Goal: Task Accomplishment & Management: Use online tool/utility

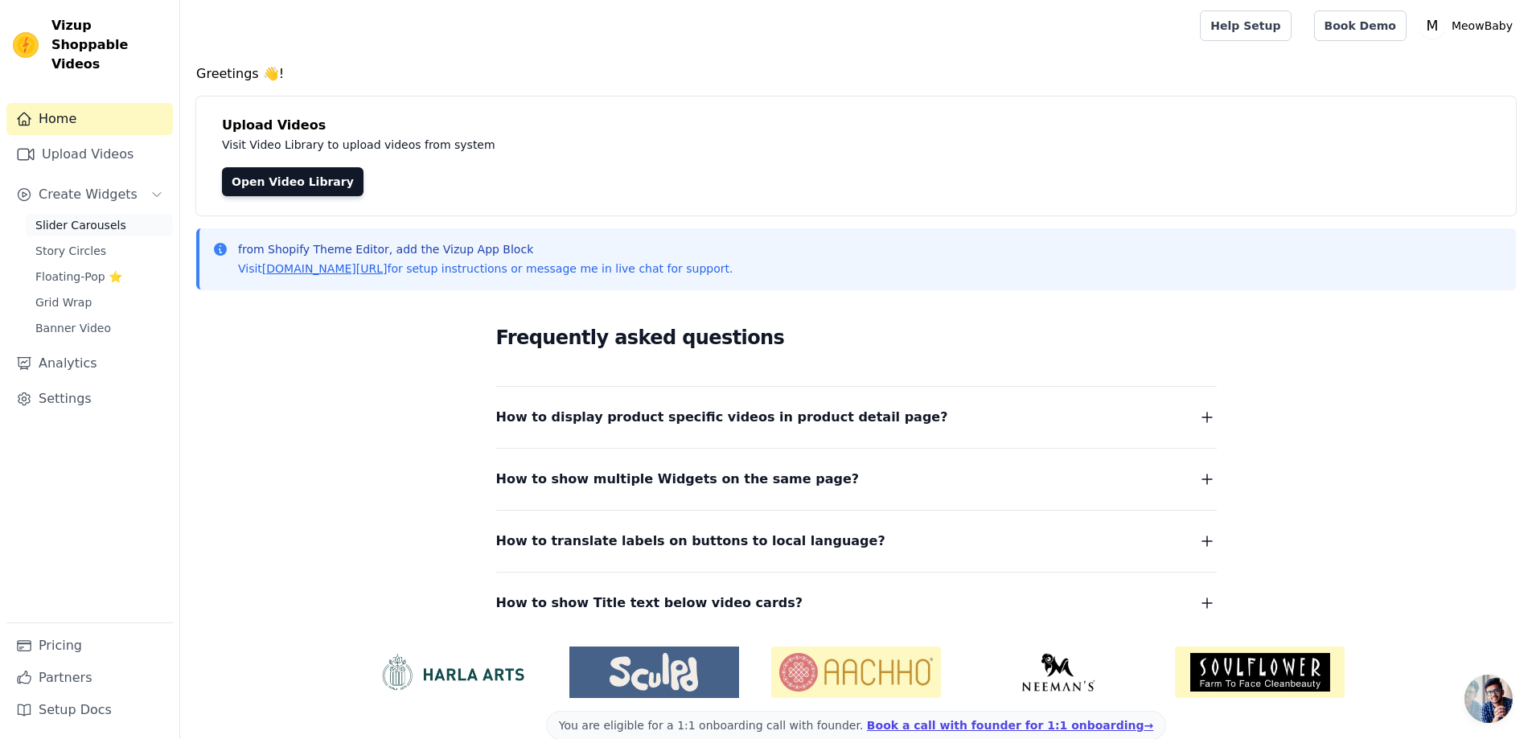
click at [87, 217] on span "Slider Carousels" at bounding box center [80, 225] width 91 height 16
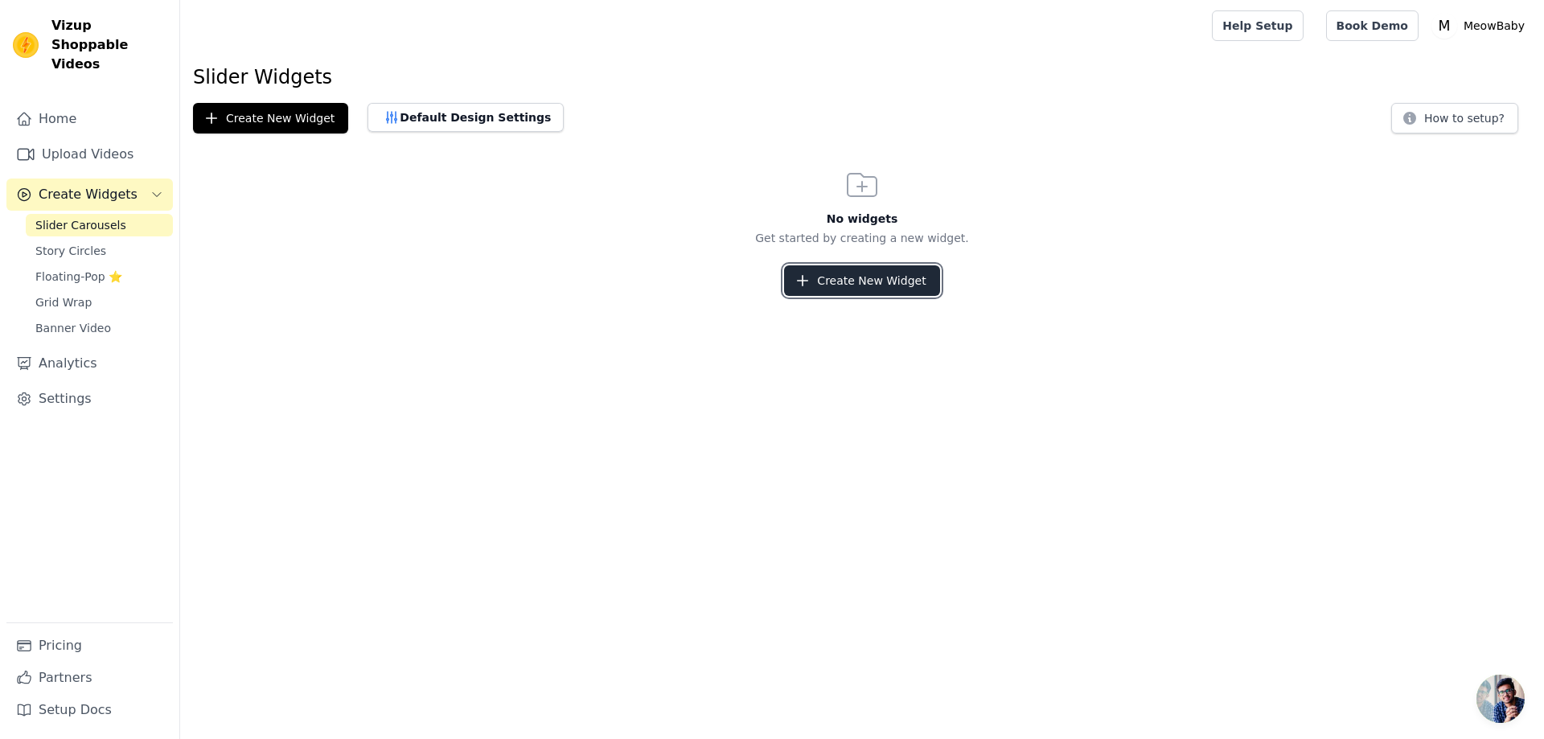
click at [883, 277] on button "Create New Widget" at bounding box center [861, 280] width 155 height 31
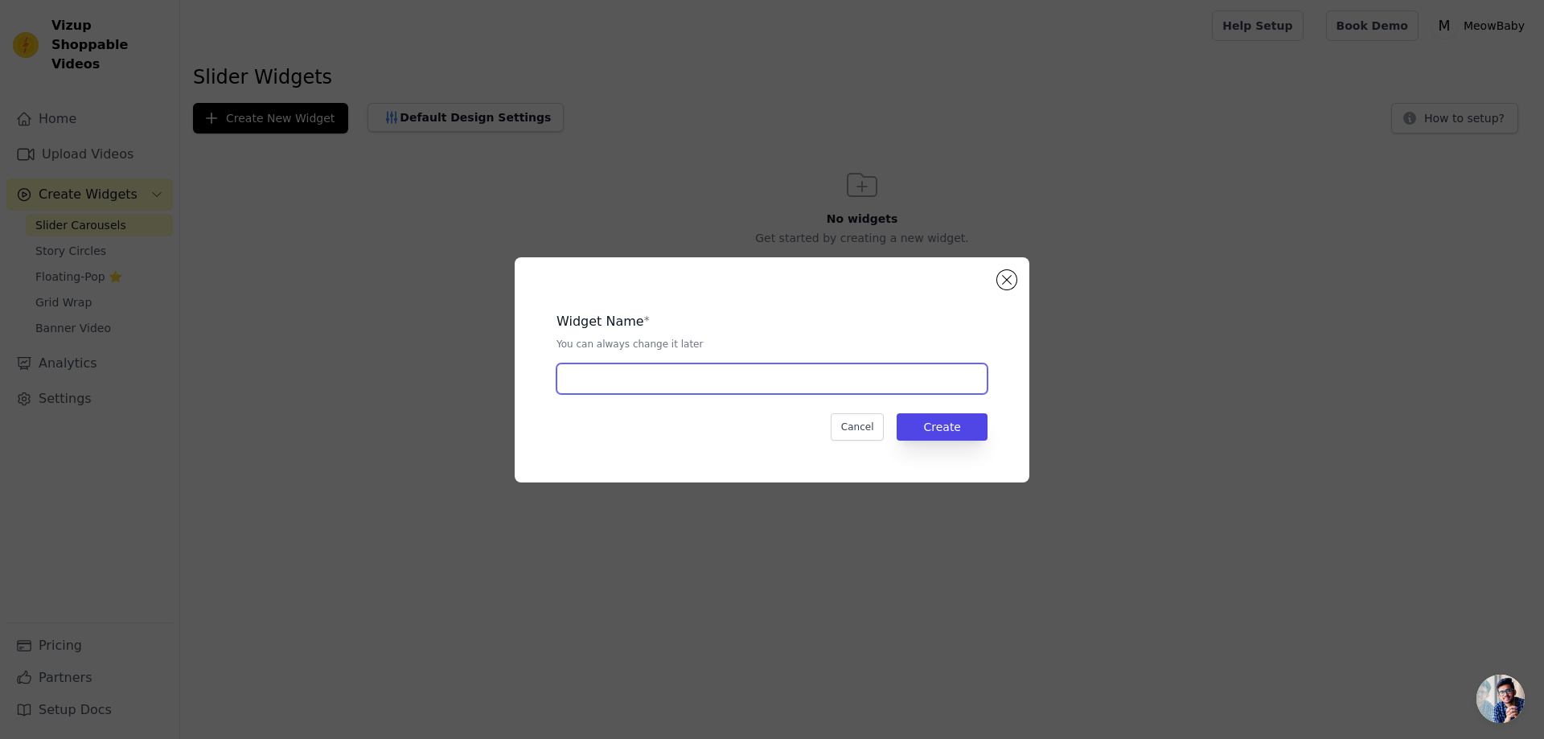
click at [671, 379] on input "text" at bounding box center [771, 378] width 431 height 31
type input "MeowBaby Home Page"
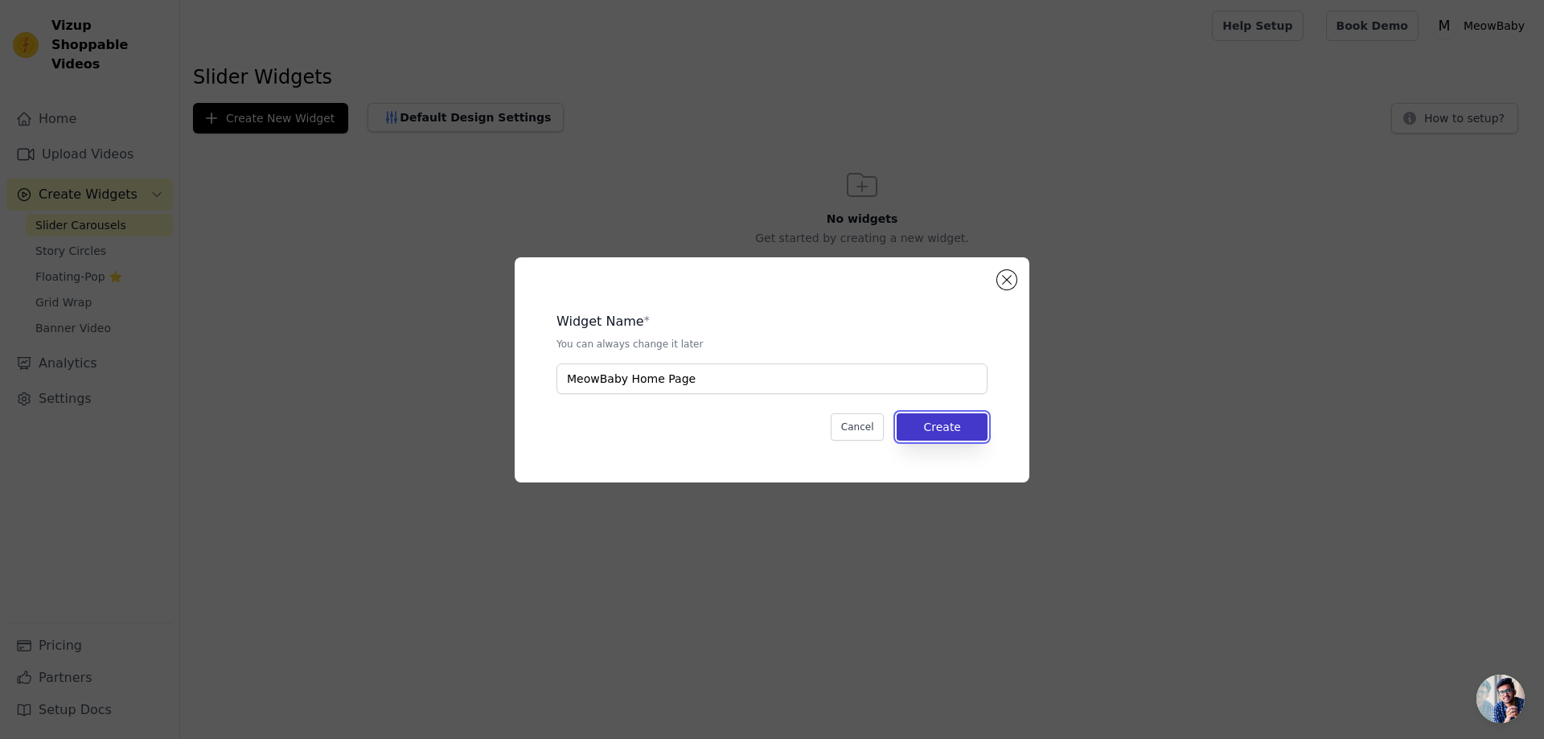
click at [938, 430] on button "Create" at bounding box center [942, 426] width 91 height 27
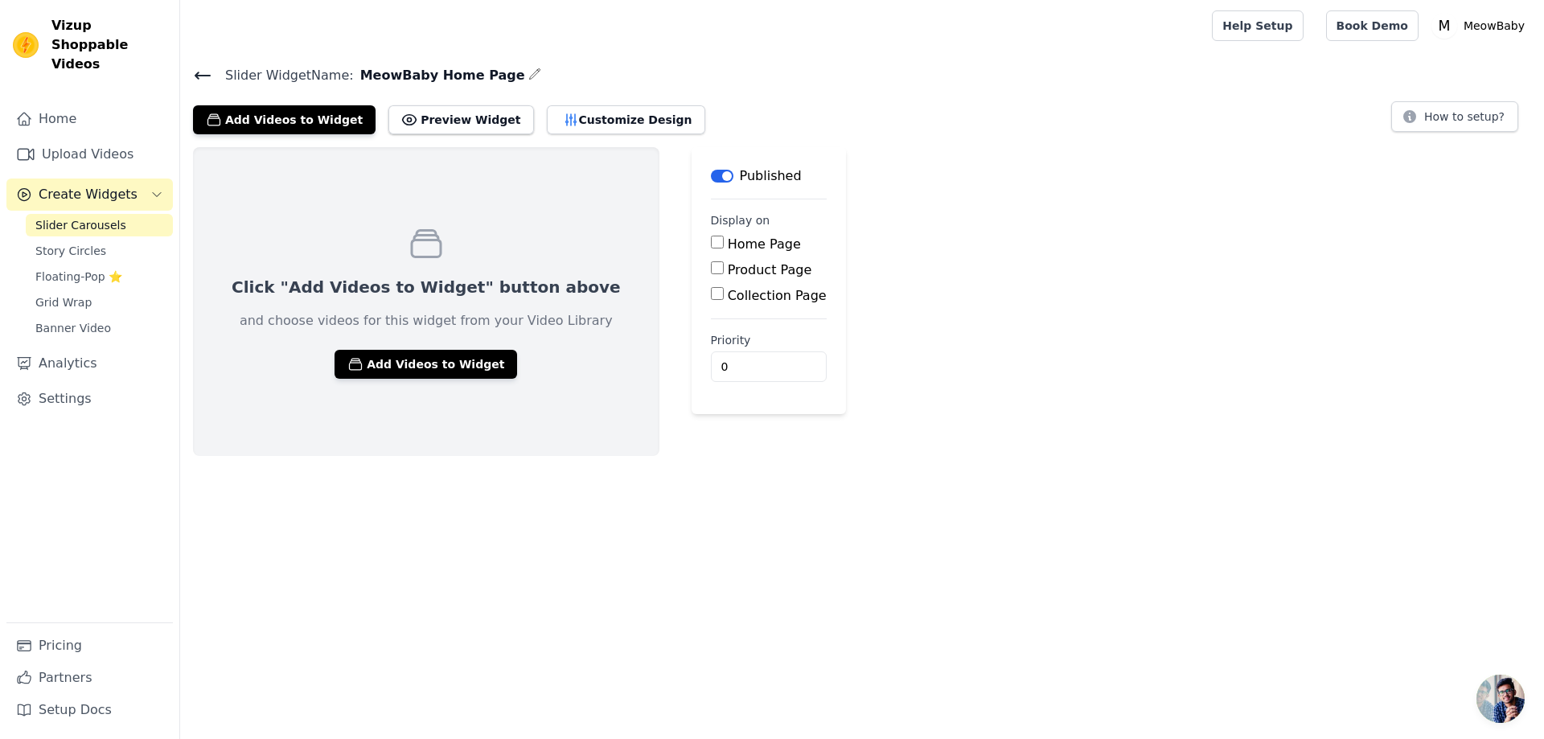
click at [711, 241] on input "Home Page" at bounding box center [717, 242] width 13 height 13
checkbox input "true"
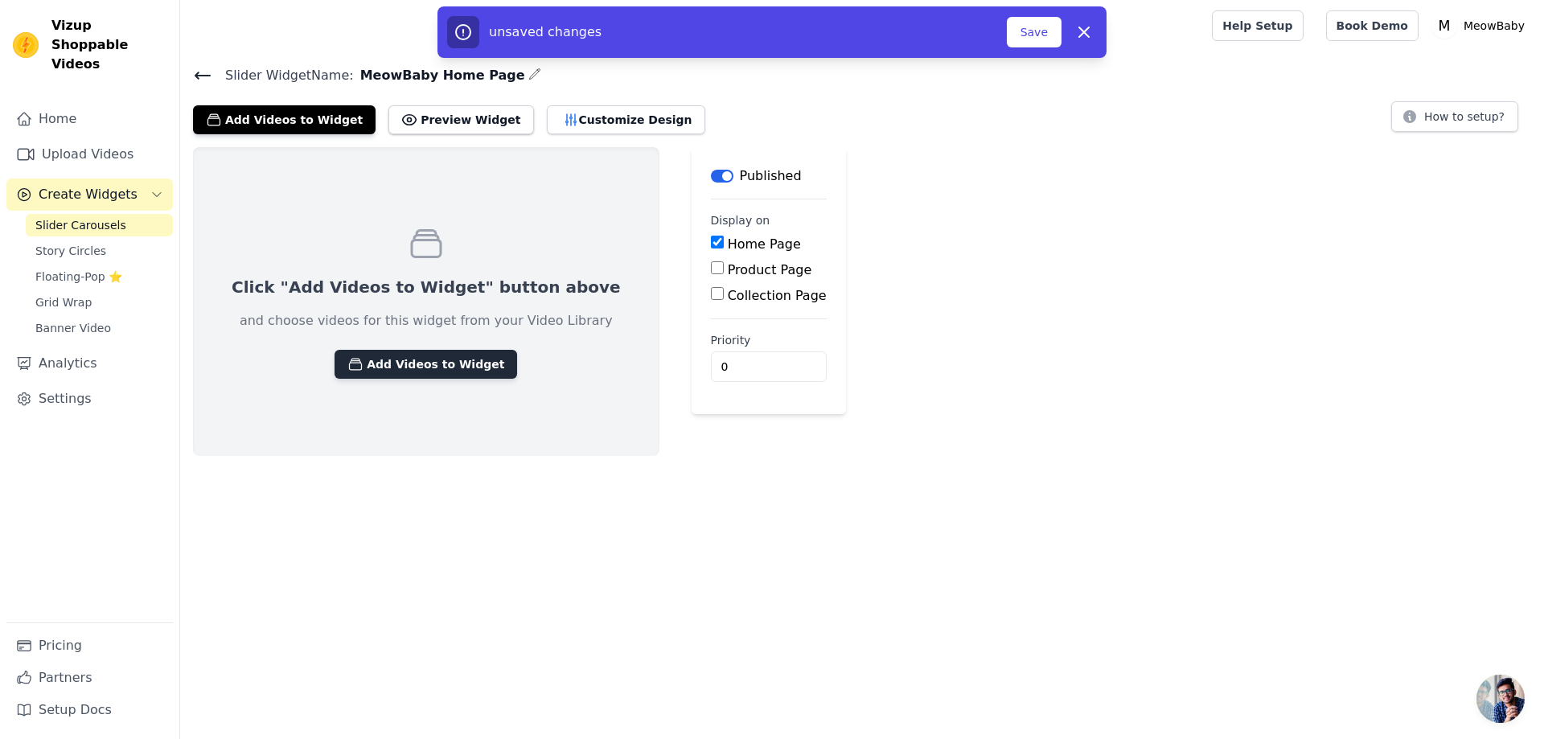
click at [405, 367] on button "Add Videos to Widget" at bounding box center [425, 364] width 183 height 29
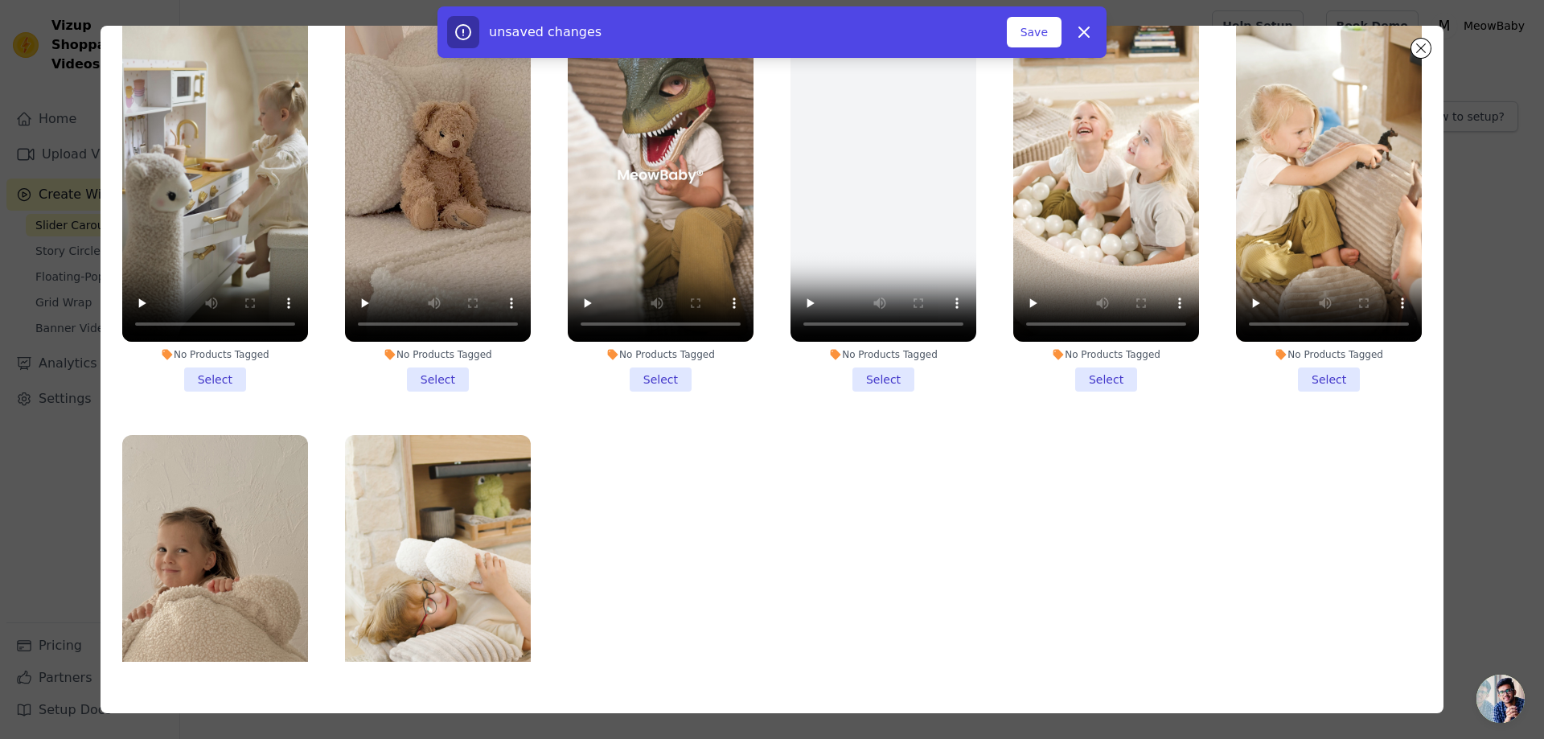
scroll to position [412, 0]
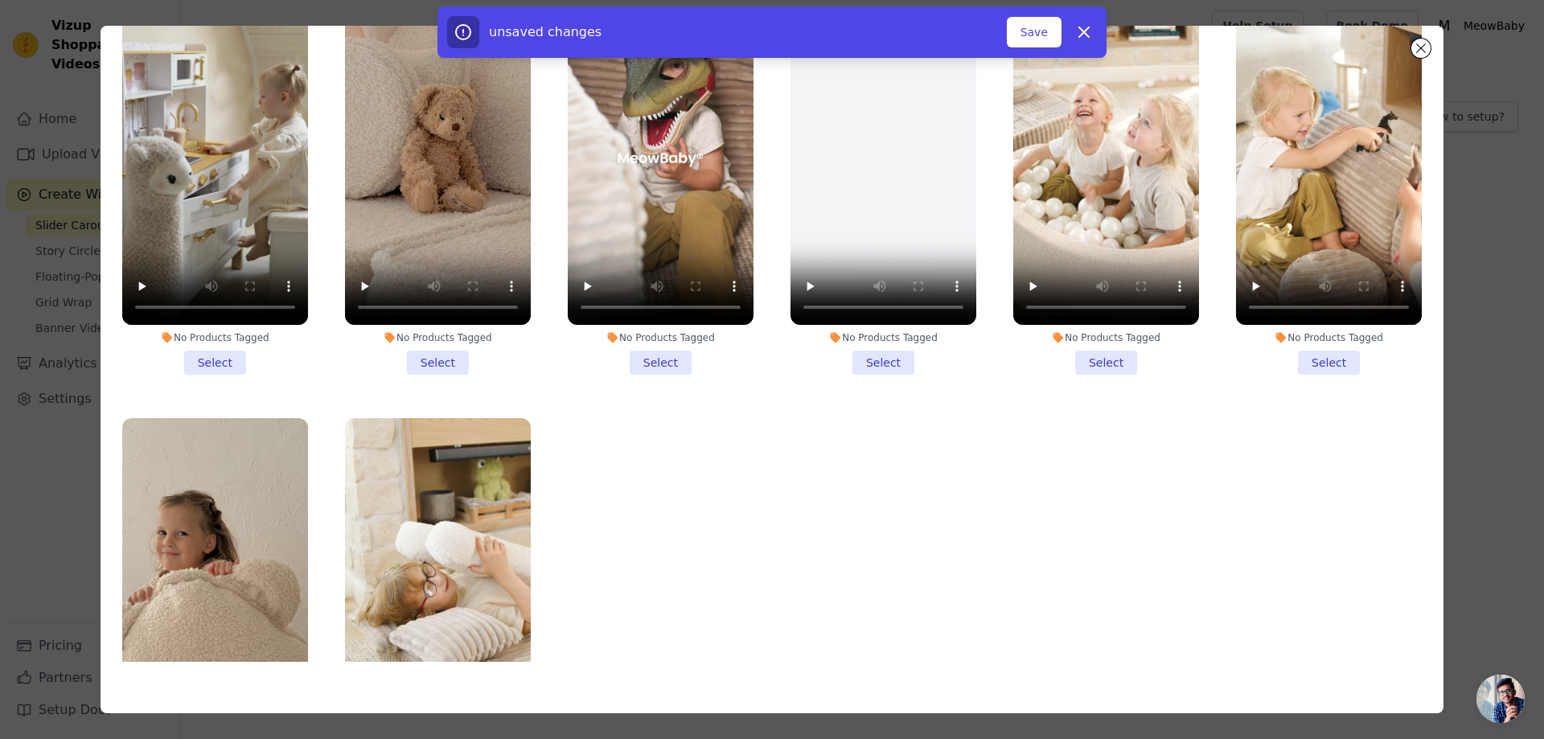
click at [1098, 351] on li "No Products Tagged Select" at bounding box center [1106, 184] width 186 height 380
click at [0, 0] on input "No Products Tagged Select" at bounding box center [0, 0] width 0 height 0
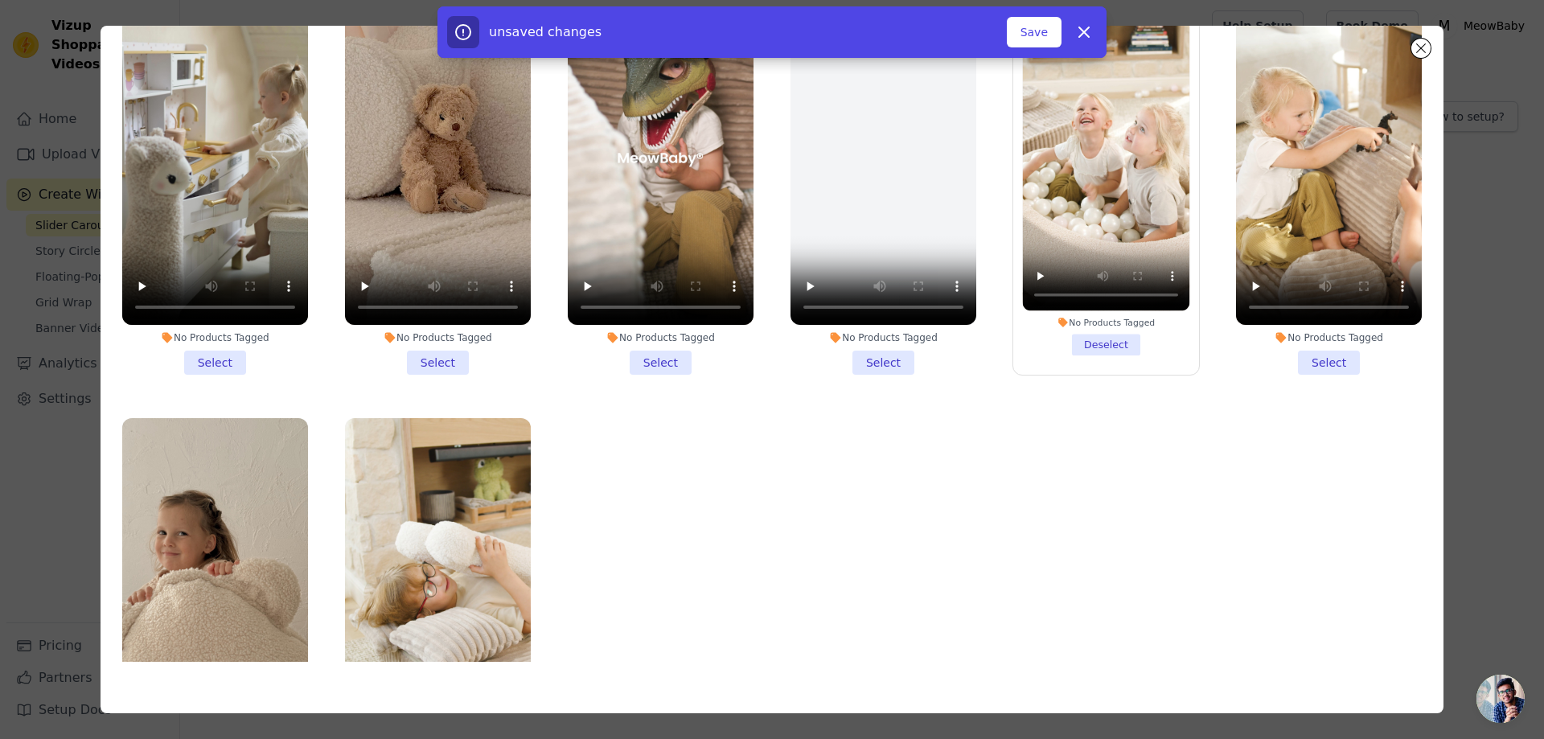
scroll to position [573, 0]
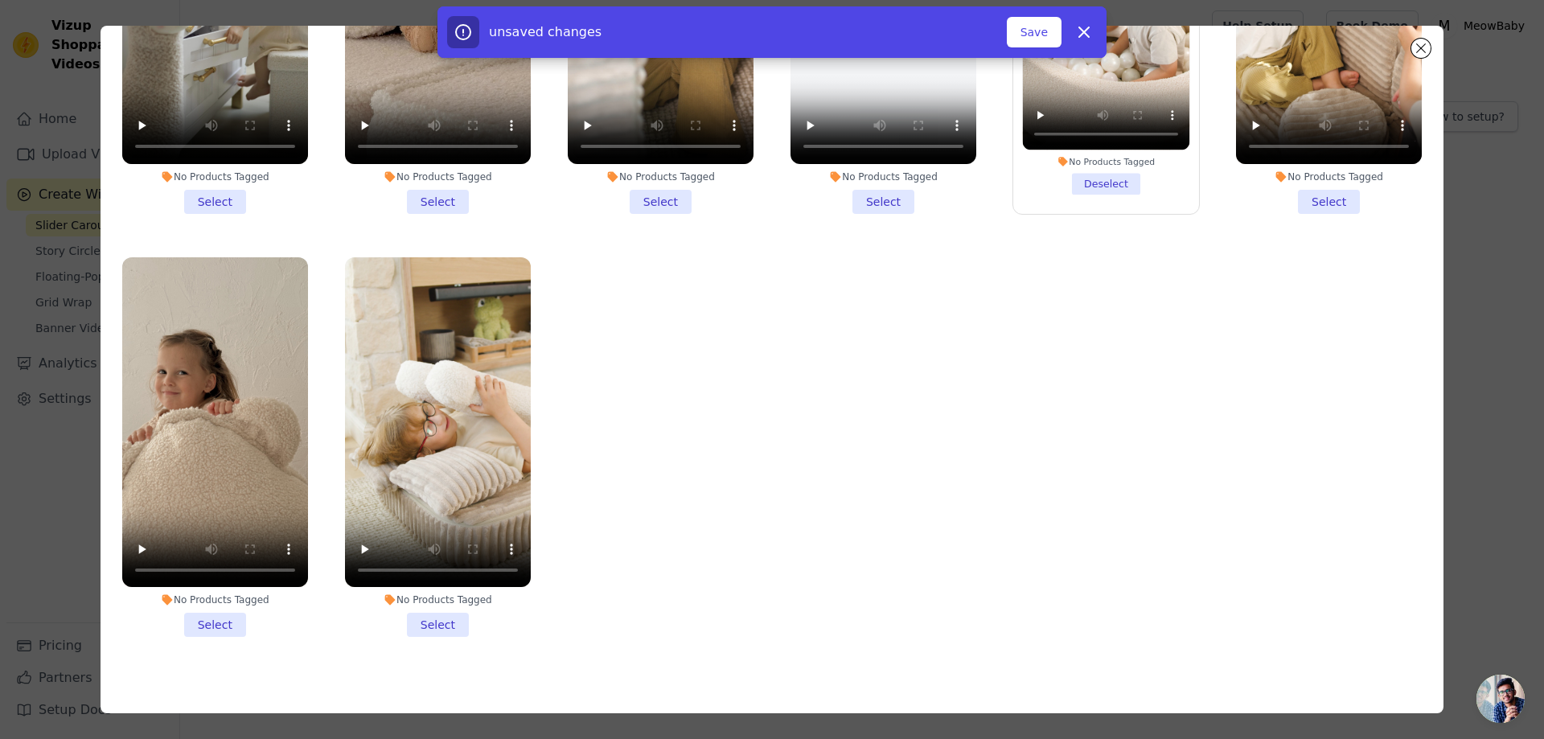
click at [441, 608] on li "No Products Tagged Select" at bounding box center [438, 447] width 186 height 380
click at [0, 0] on input "No Products Tagged Select" at bounding box center [0, 0] width 0 height 0
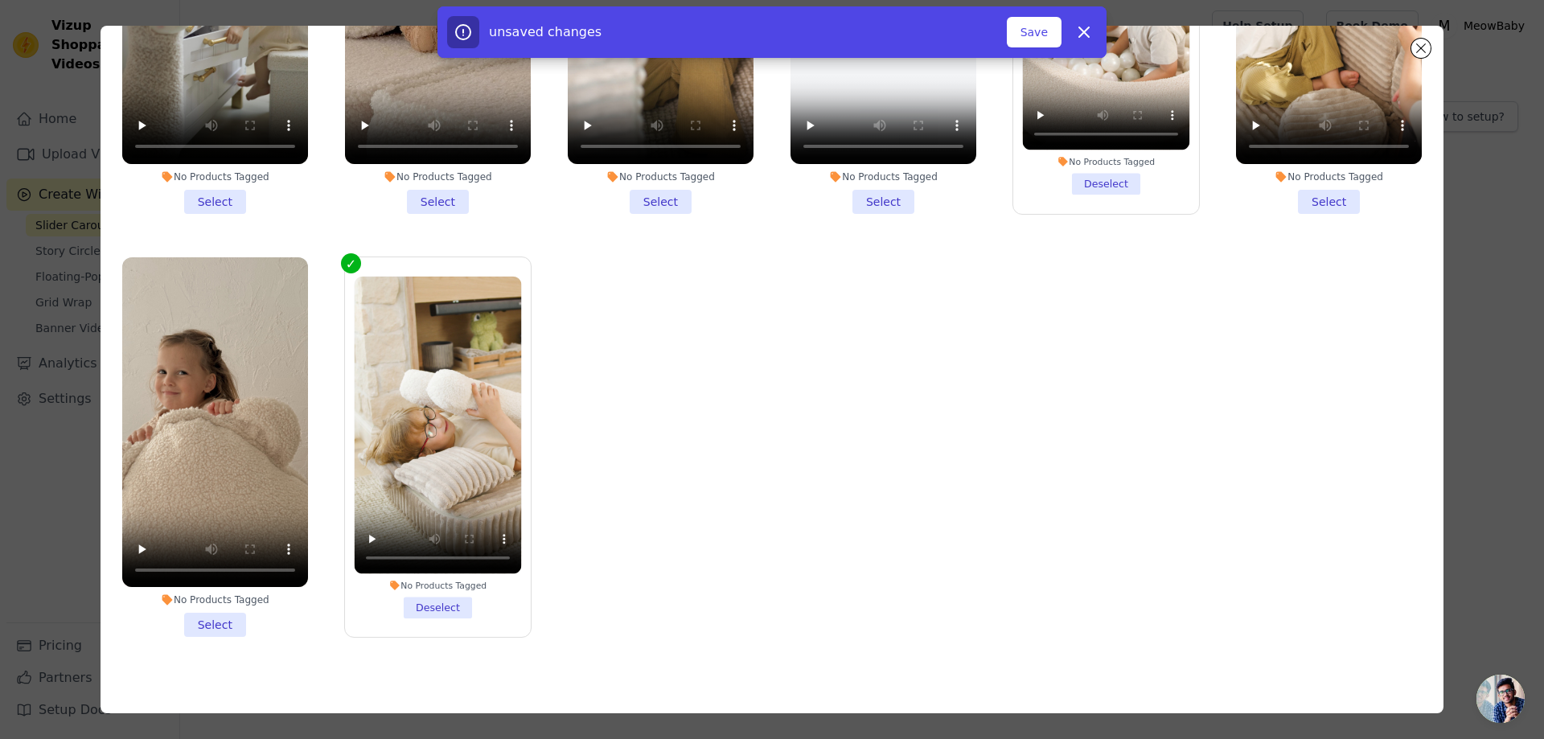
click at [208, 605] on li "No Products Tagged Select" at bounding box center [215, 447] width 186 height 380
click at [0, 0] on input "No Products Tagged Select" at bounding box center [0, 0] width 0 height 0
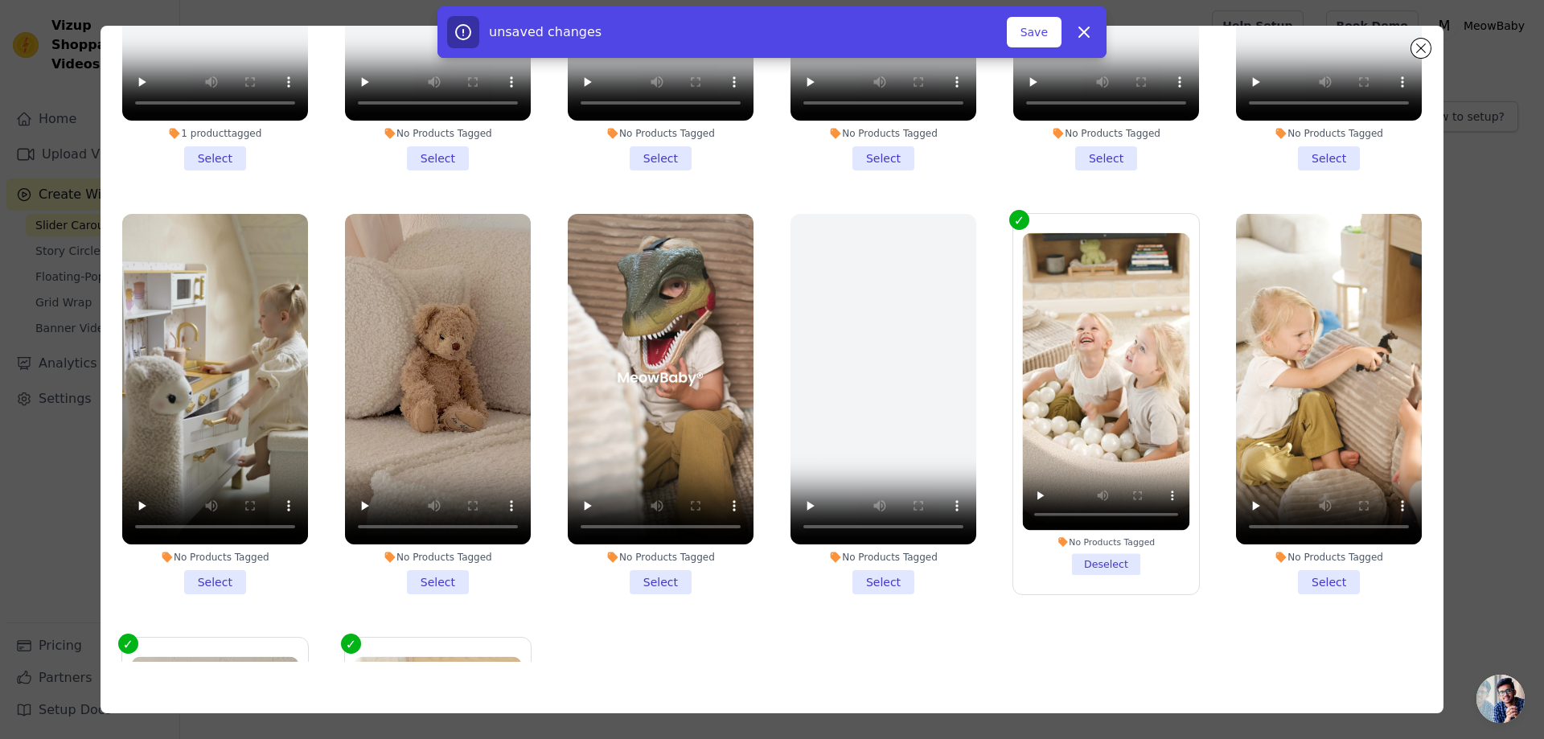
scroll to position [171, 0]
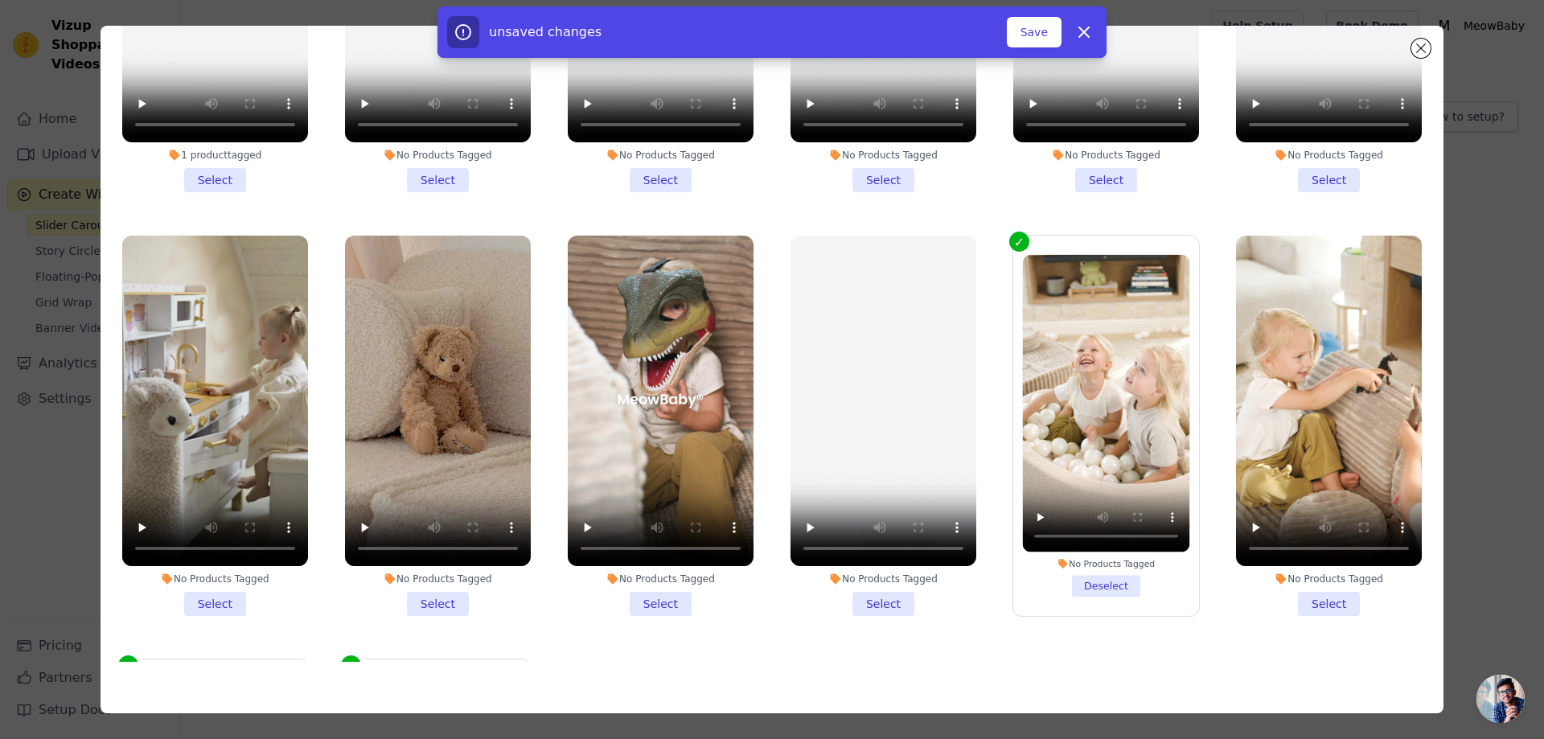
click at [1314, 593] on li "No Products Tagged Select" at bounding box center [1329, 426] width 186 height 380
click at [0, 0] on input "No Products Tagged Select" at bounding box center [0, 0] width 0 height 0
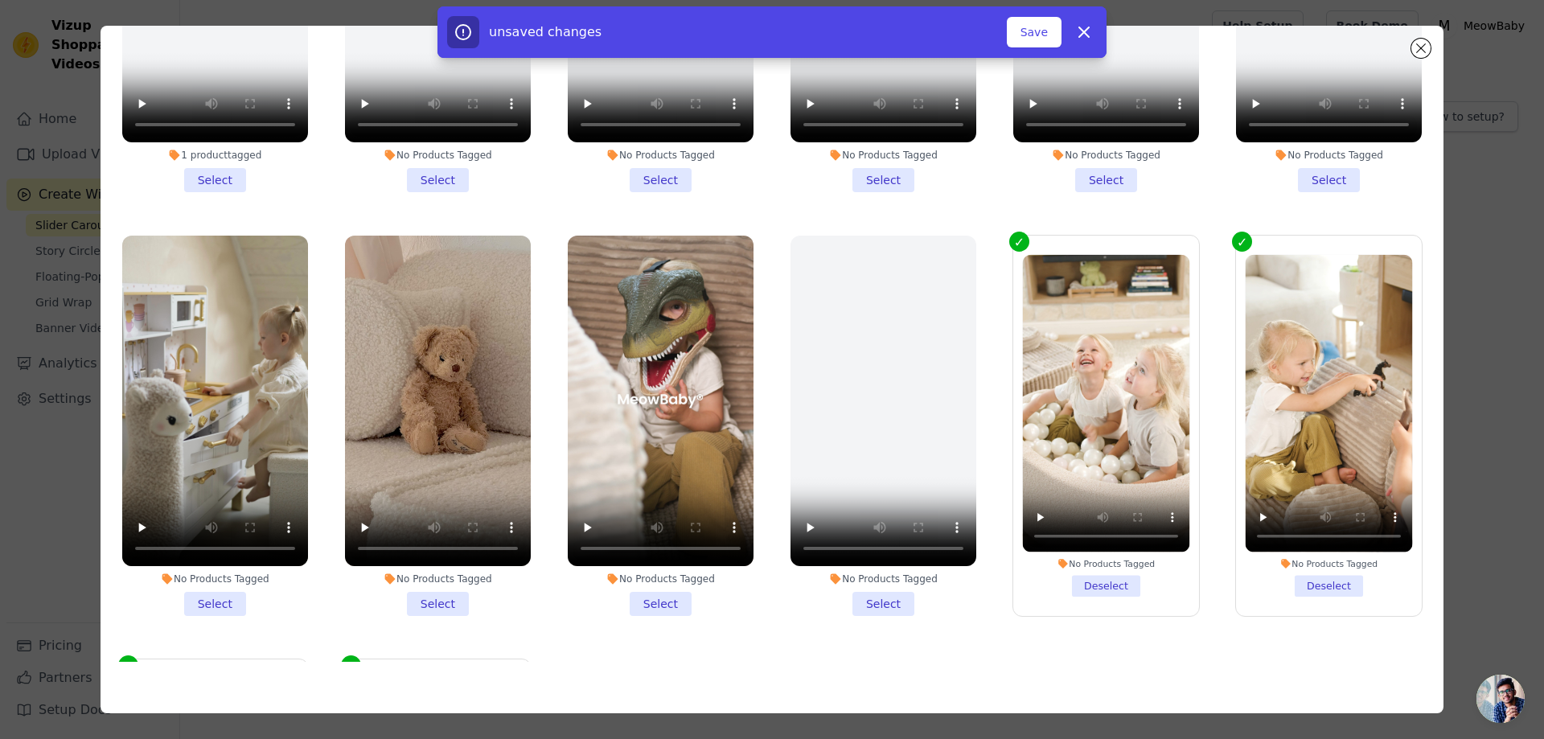
click at [646, 585] on li "No Products Tagged Select" at bounding box center [661, 426] width 186 height 380
click at [0, 0] on input "No Products Tagged Select" at bounding box center [0, 0] width 0 height 0
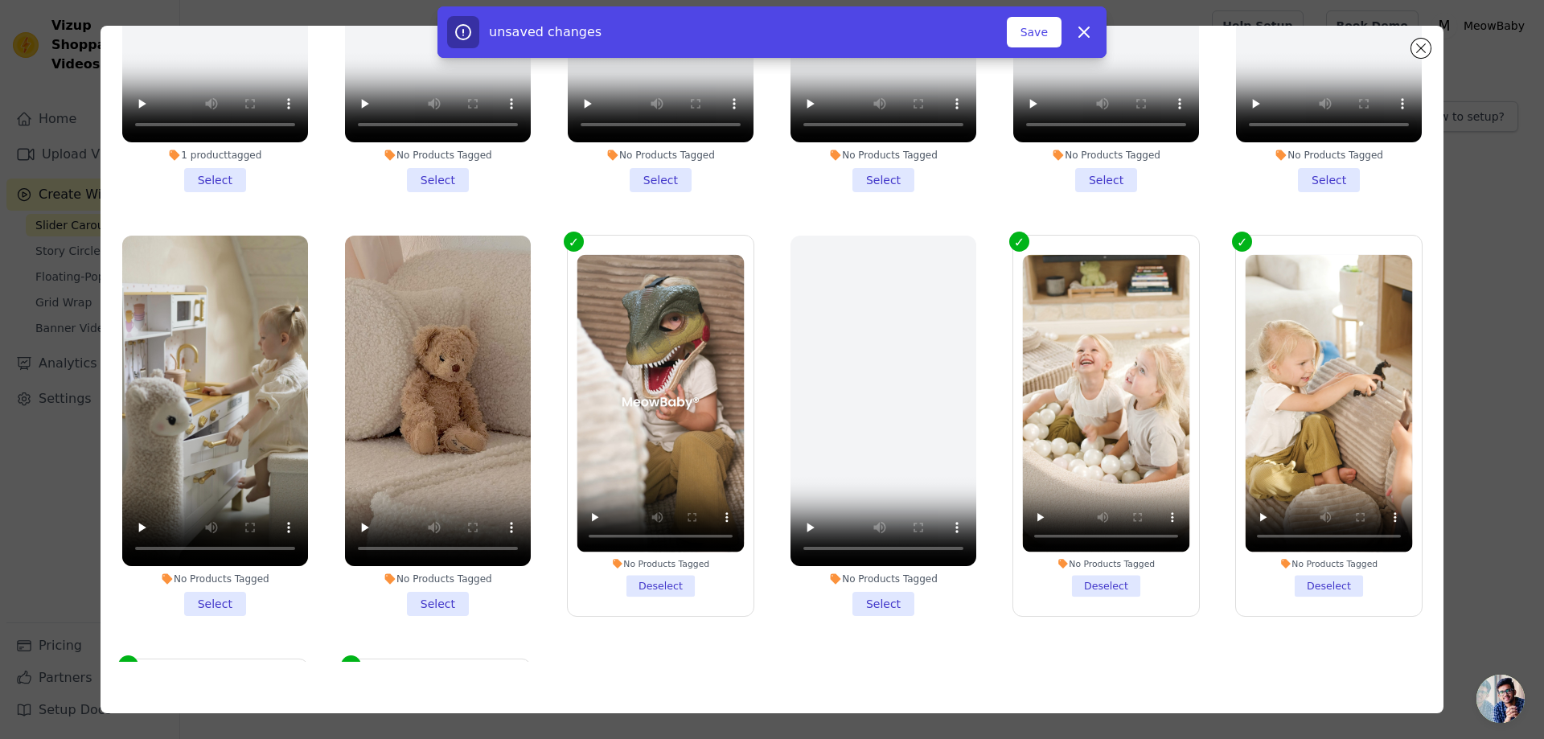
click at [442, 587] on li "No Products Tagged Select" at bounding box center [438, 426] width 186 height 380
click at [0, 0] on input "No Products Tagged Select" at bounding box center [0, 0] width 0 height 0
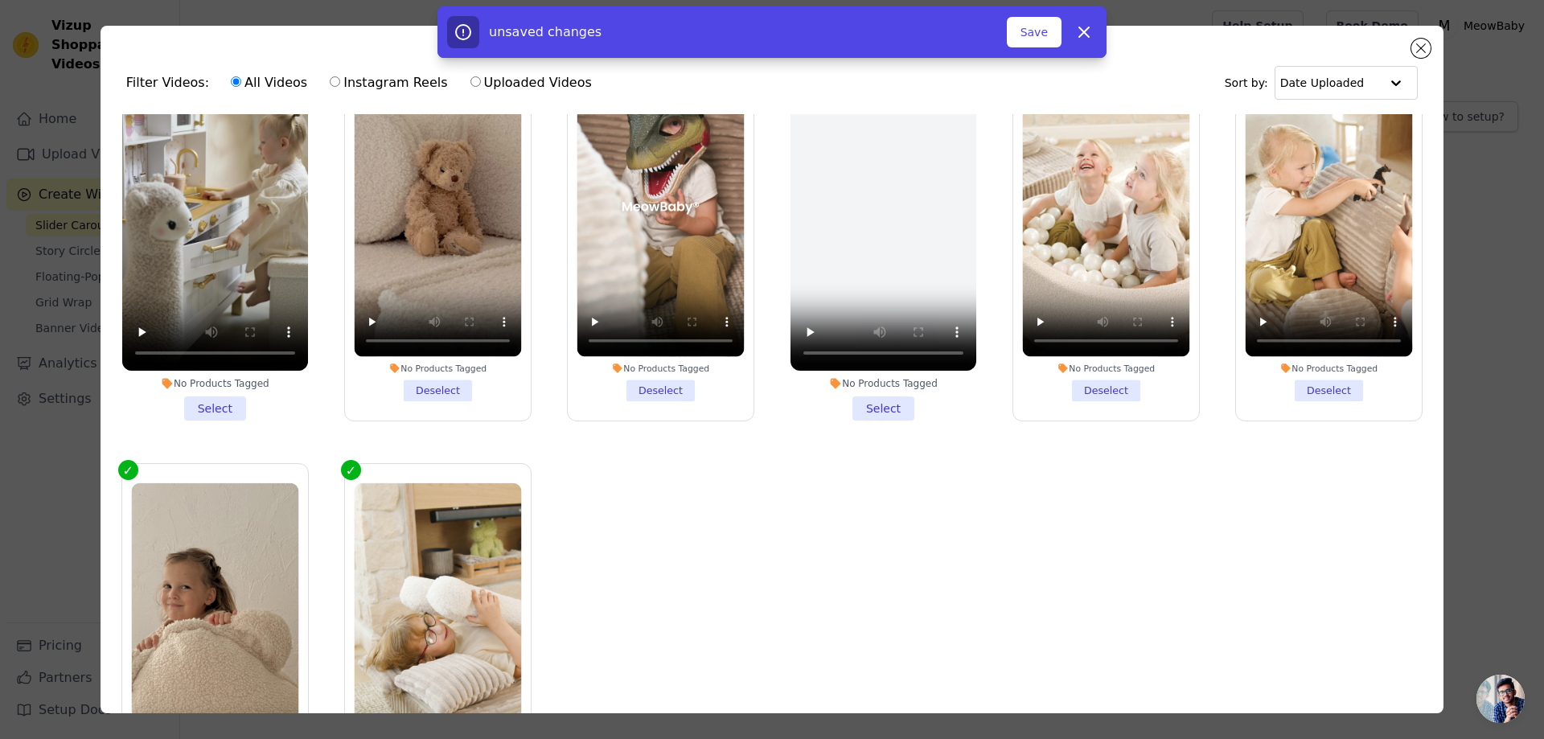
scroll to position [402, 0]
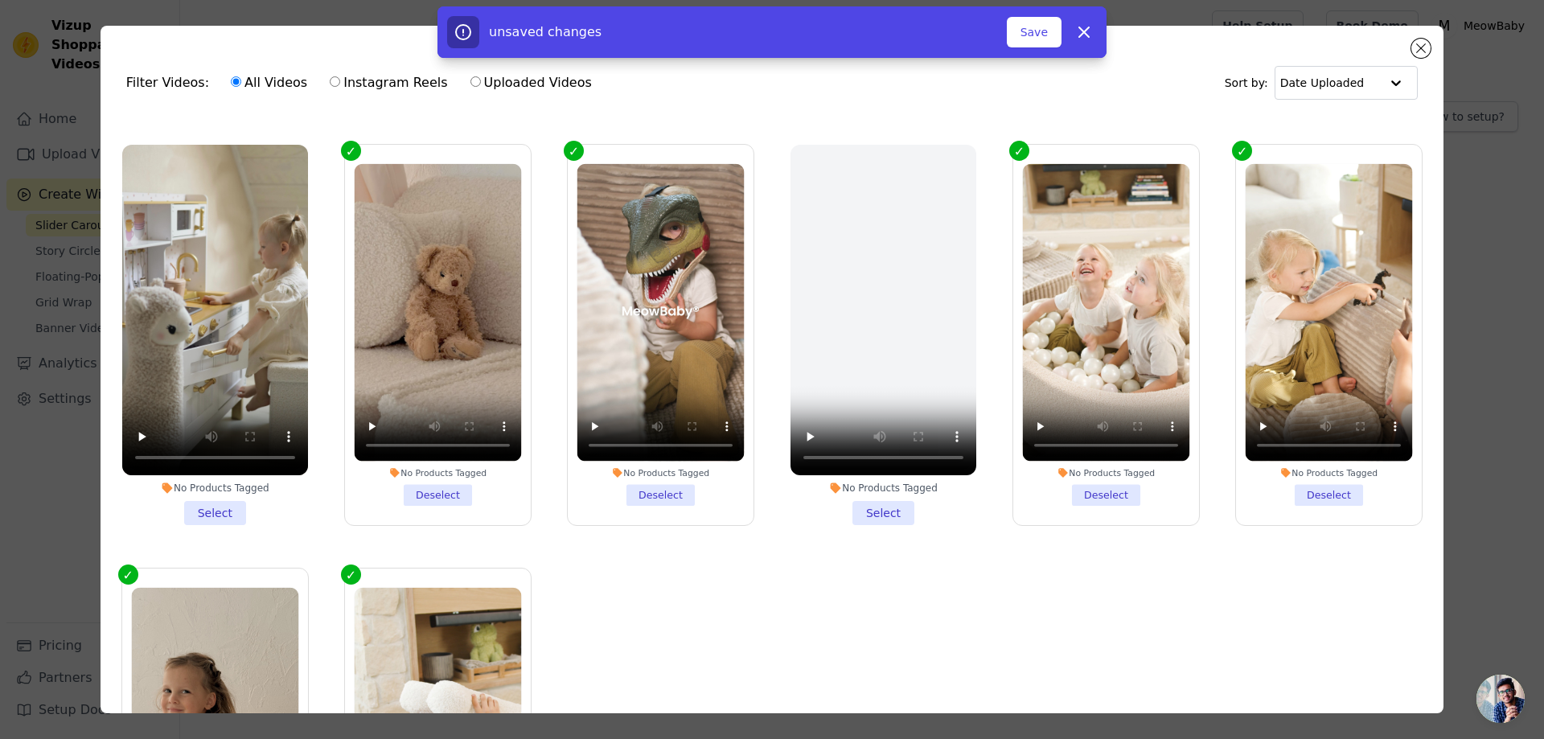
click at [223, 499] on li "No Products Tagged Select" at bounding box center [215, 335] width 186 height 380
click at [0, 0] on input "No Products Tagged Select" at bounding box center [0, 0] width 0 height 0
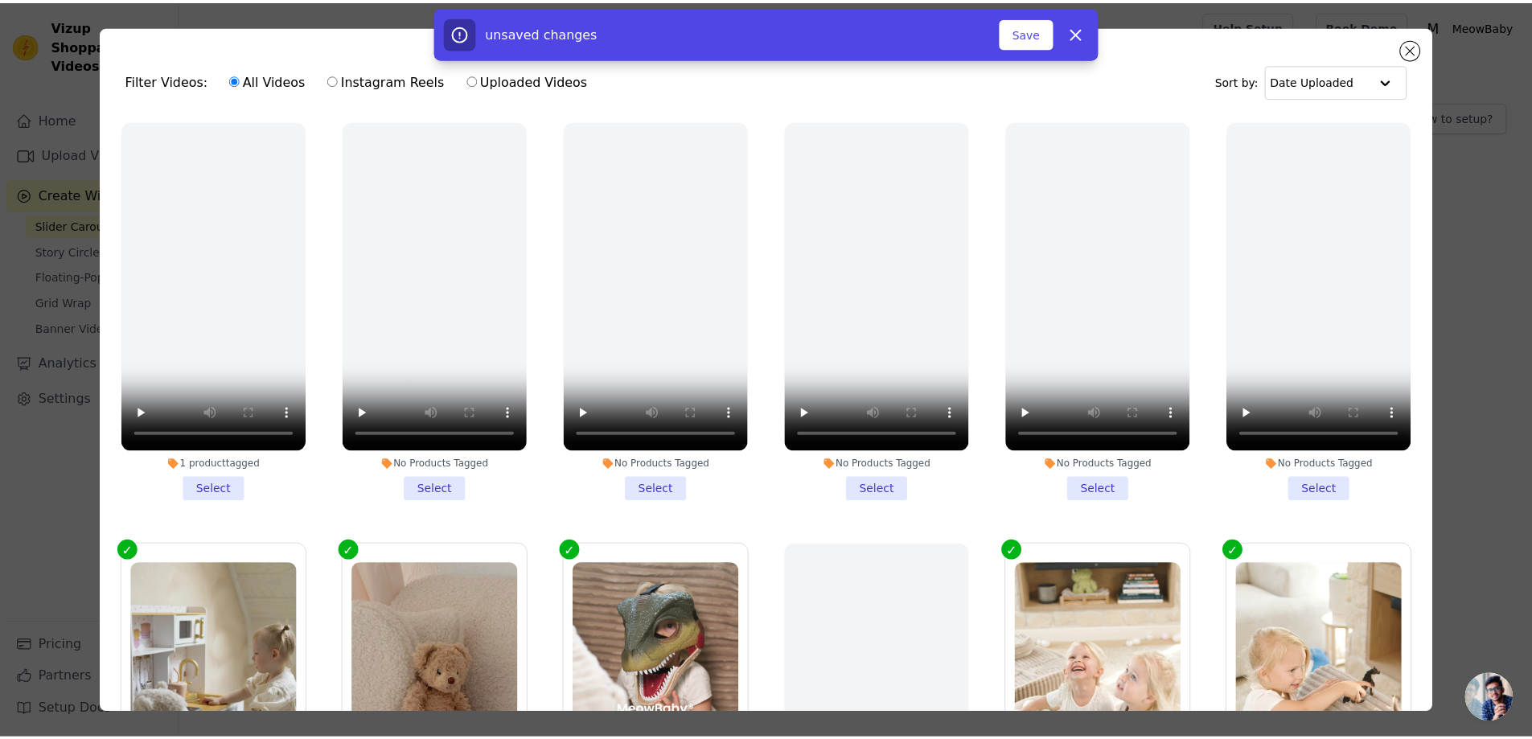
scroll to position [0, 0]
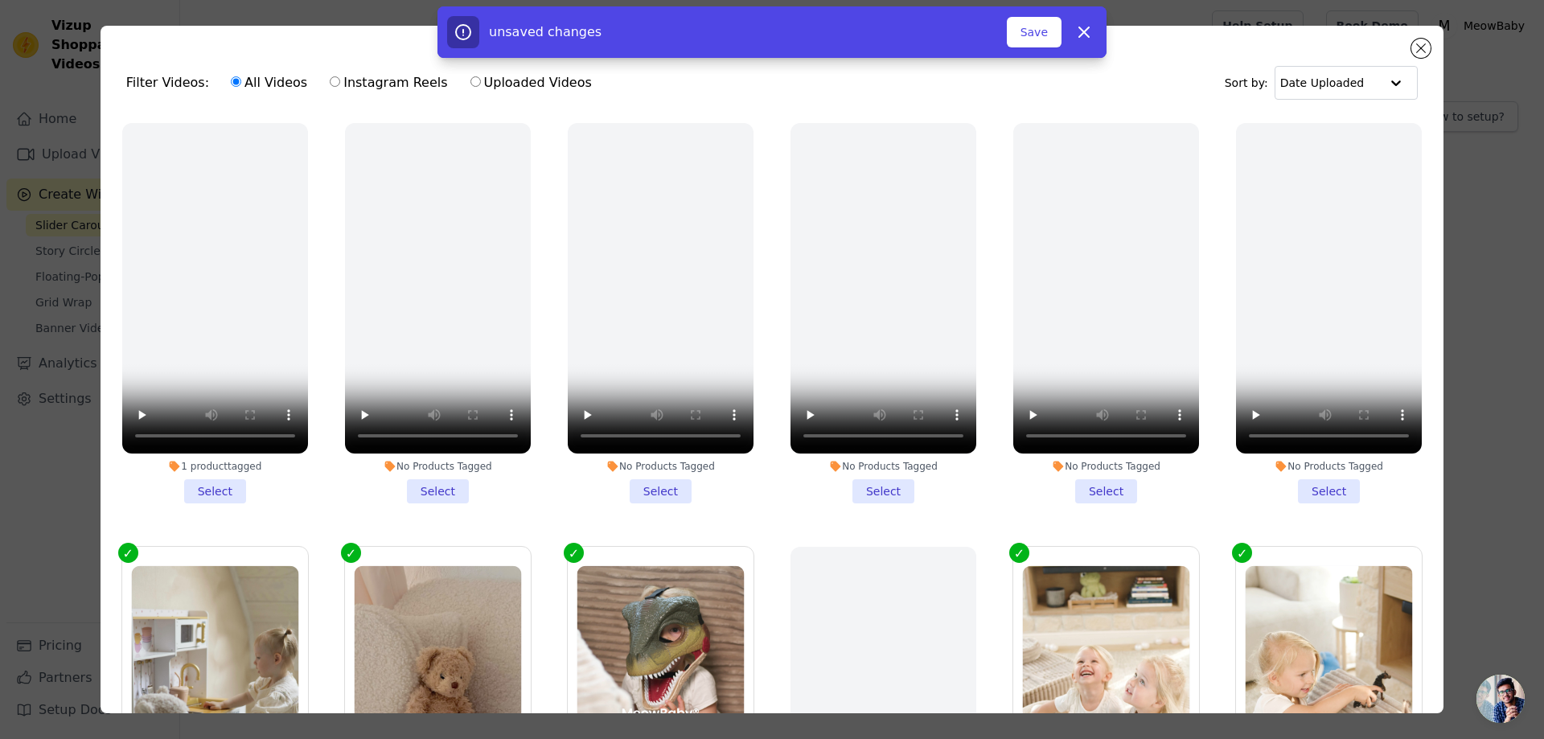
click at [1421, 47] on div "unsaved changes Save Dismiss" at bounding box center [772, 31] width 1544 height 51
click at [1035, 32] on button "Save" at bounding box center [1034, 32] width 55 height 31
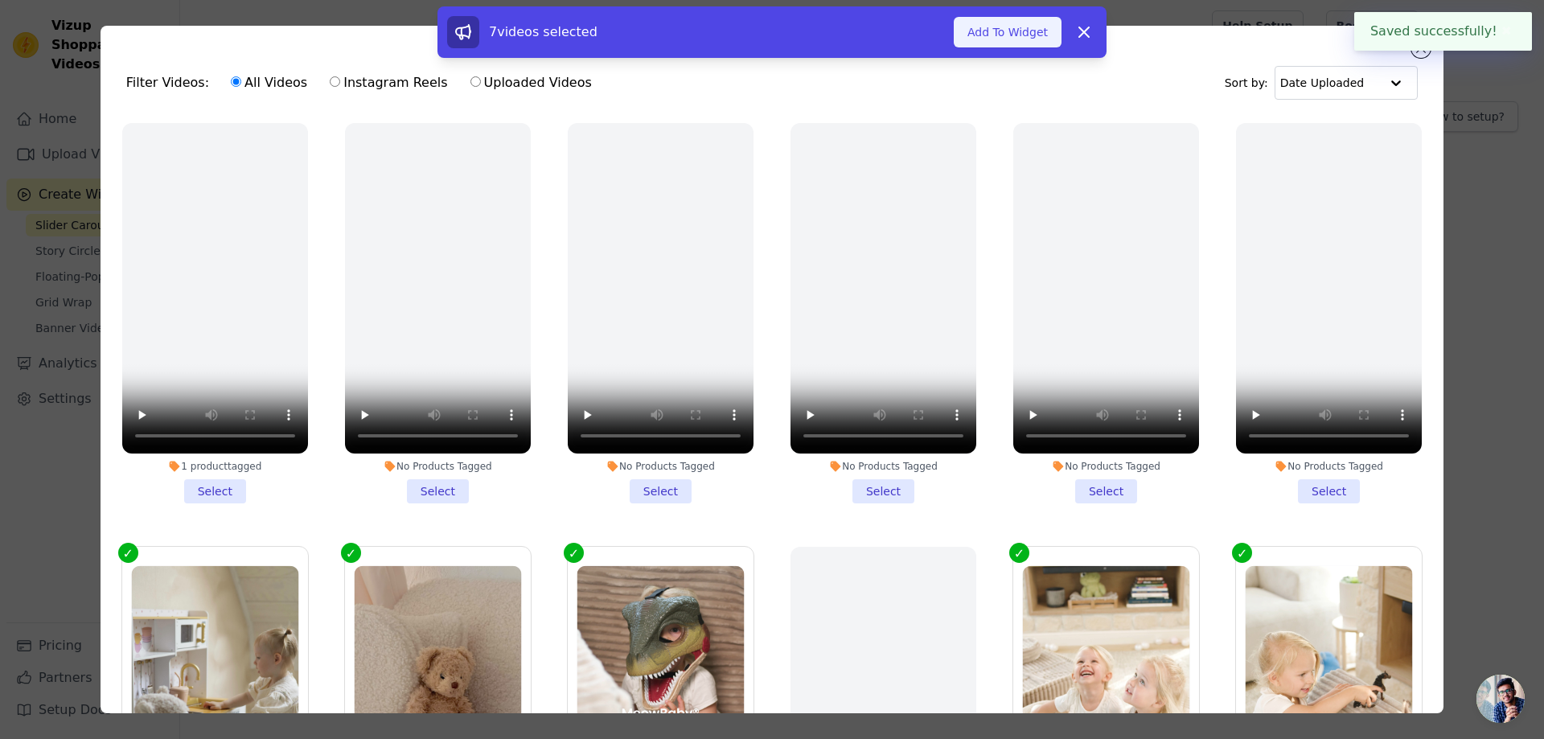
click at [1028, 35] on button "Add To Widget" at bounding box center [1008, 32] width 108 height 31
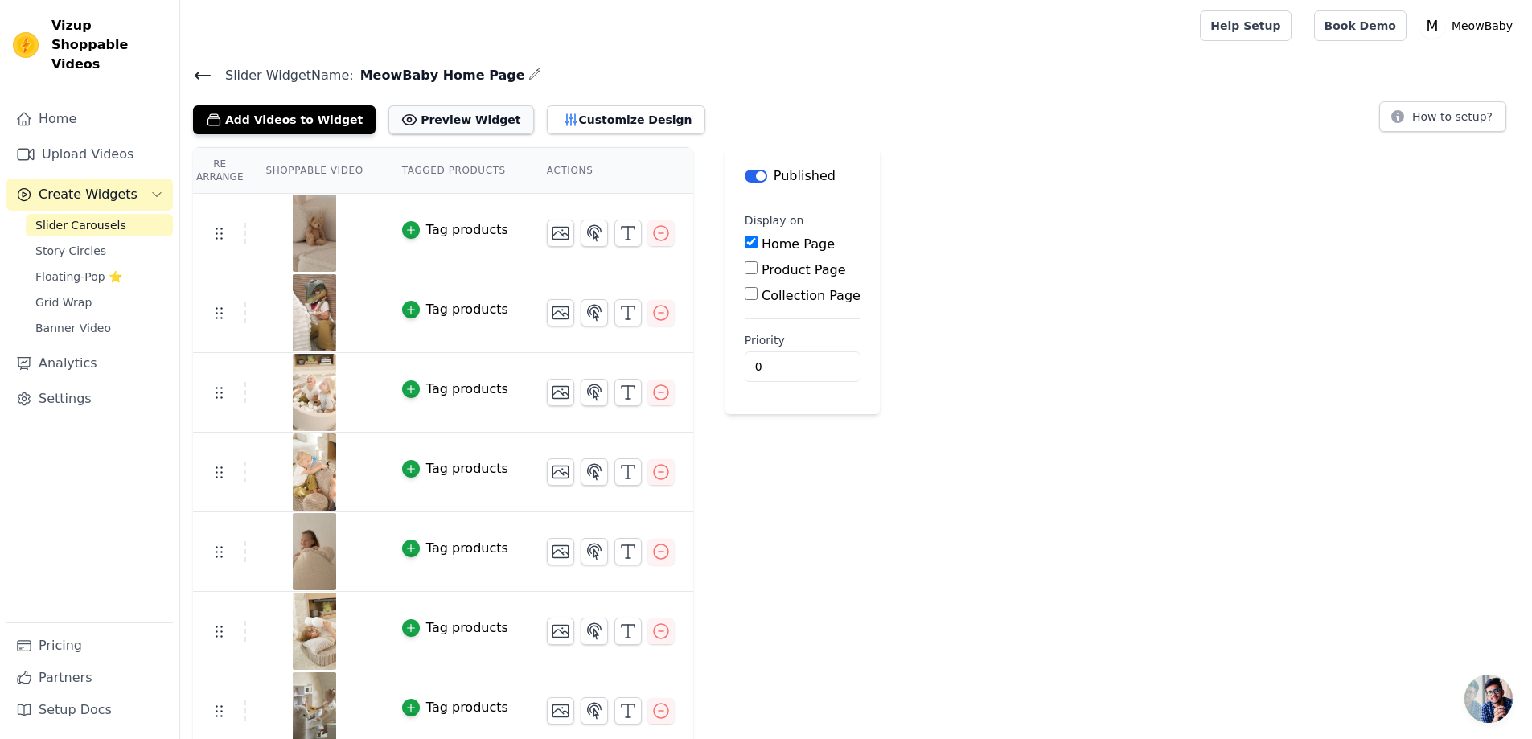
click at [443, 122] on button "Preview Widget" at bounding box center [460, 119] width 145 height 29
click at [1041, 220] on div "Re Arrange Shoppable Video Tagged Products Actions Tag products Tag products Ta…" at bounding box center [856, 449] width 1352 height 604
click at [405, 228] on icon "button" at bounding box center [410, 229] width 11 height 11
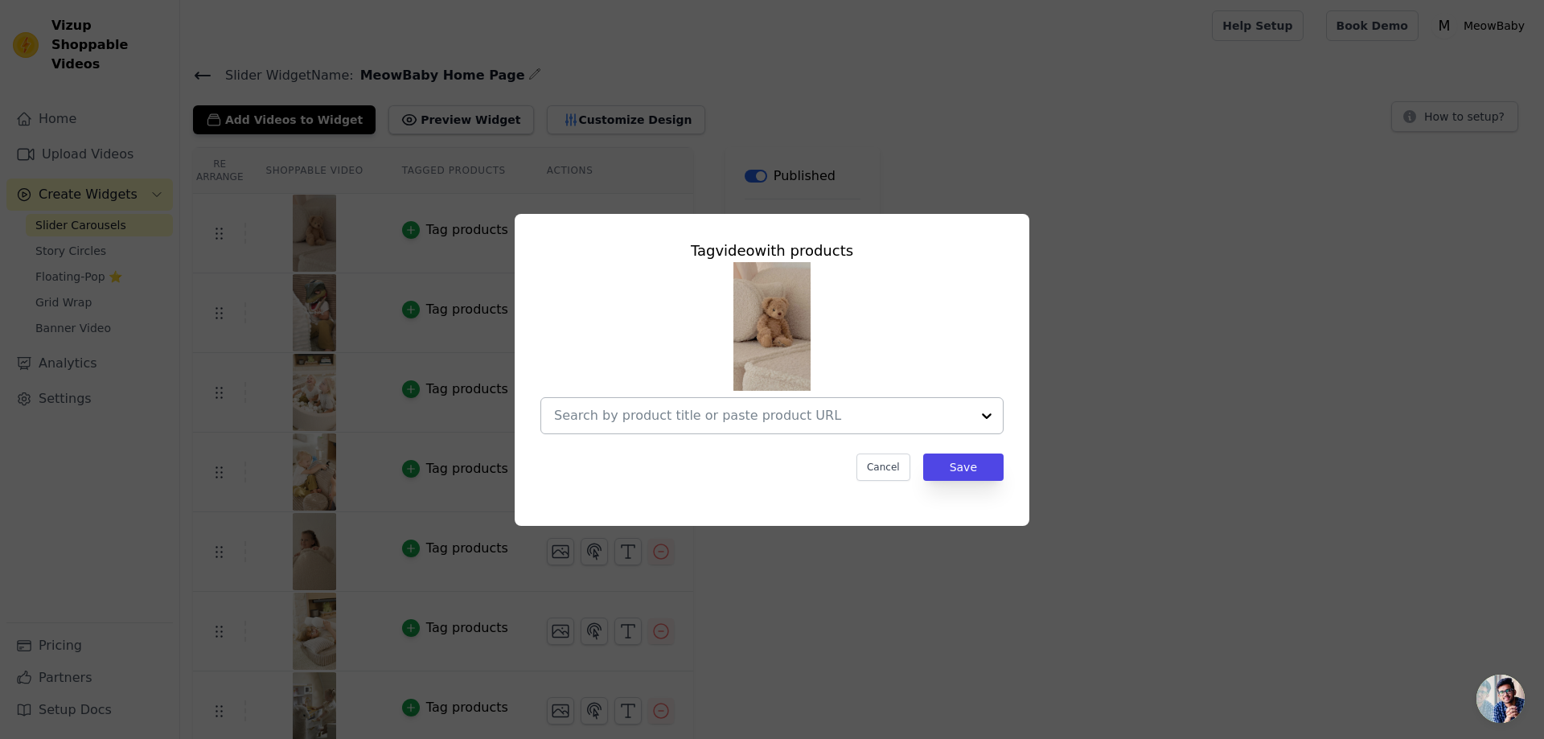
click at [975, 412] on div at bounding box center [987, 415] width 32 height 35
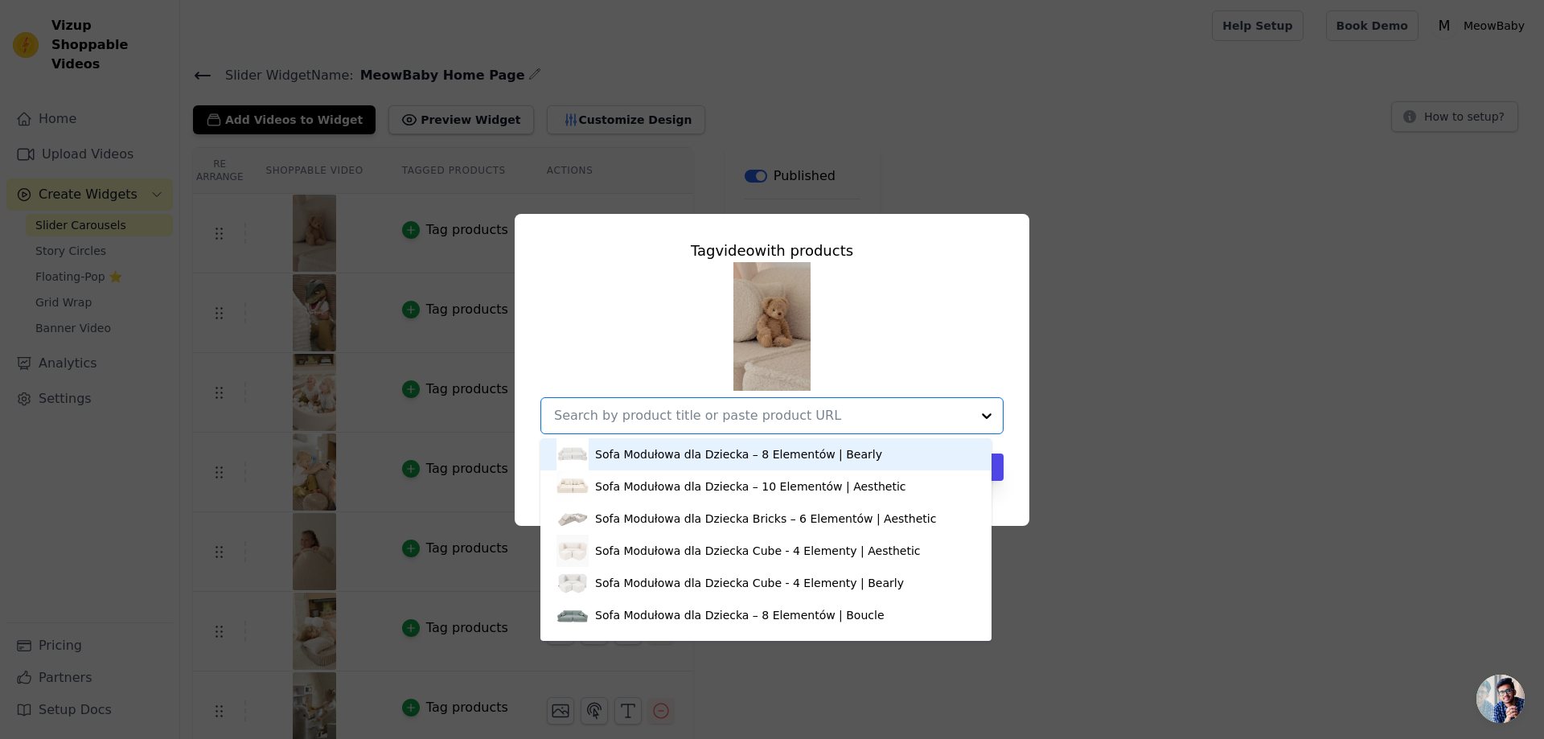
click at [779, 413] on input "text" at bounding box center [762, 415] width 417 height 19
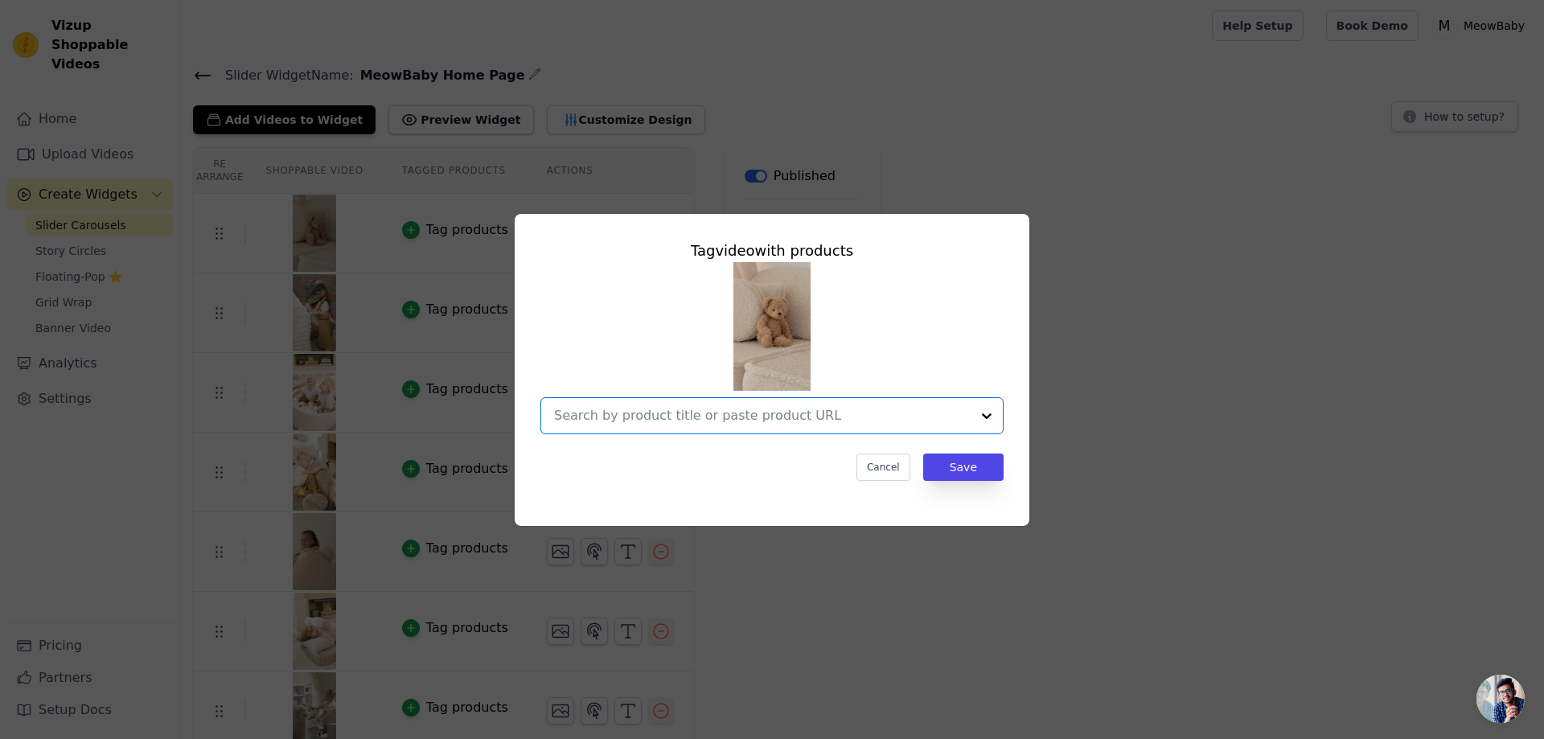
click at [1084, 252] on div "Tag video with products Option undefined, selected. Select is focused, type to …" at bounding box center [772, 369] width 1492 height 363
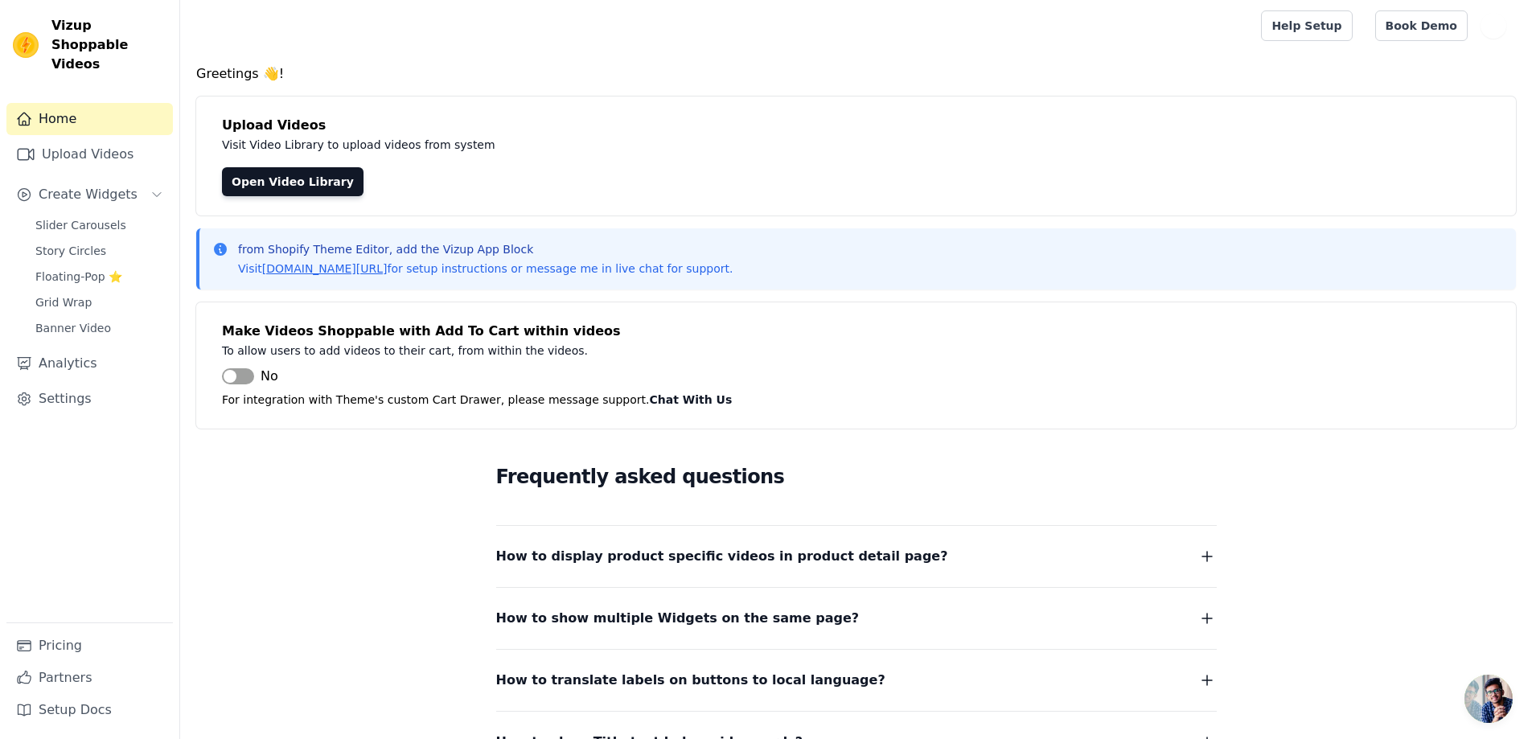
click at [239, 380] on button "Label" at bounding box center [238, 376] width 32 height 16
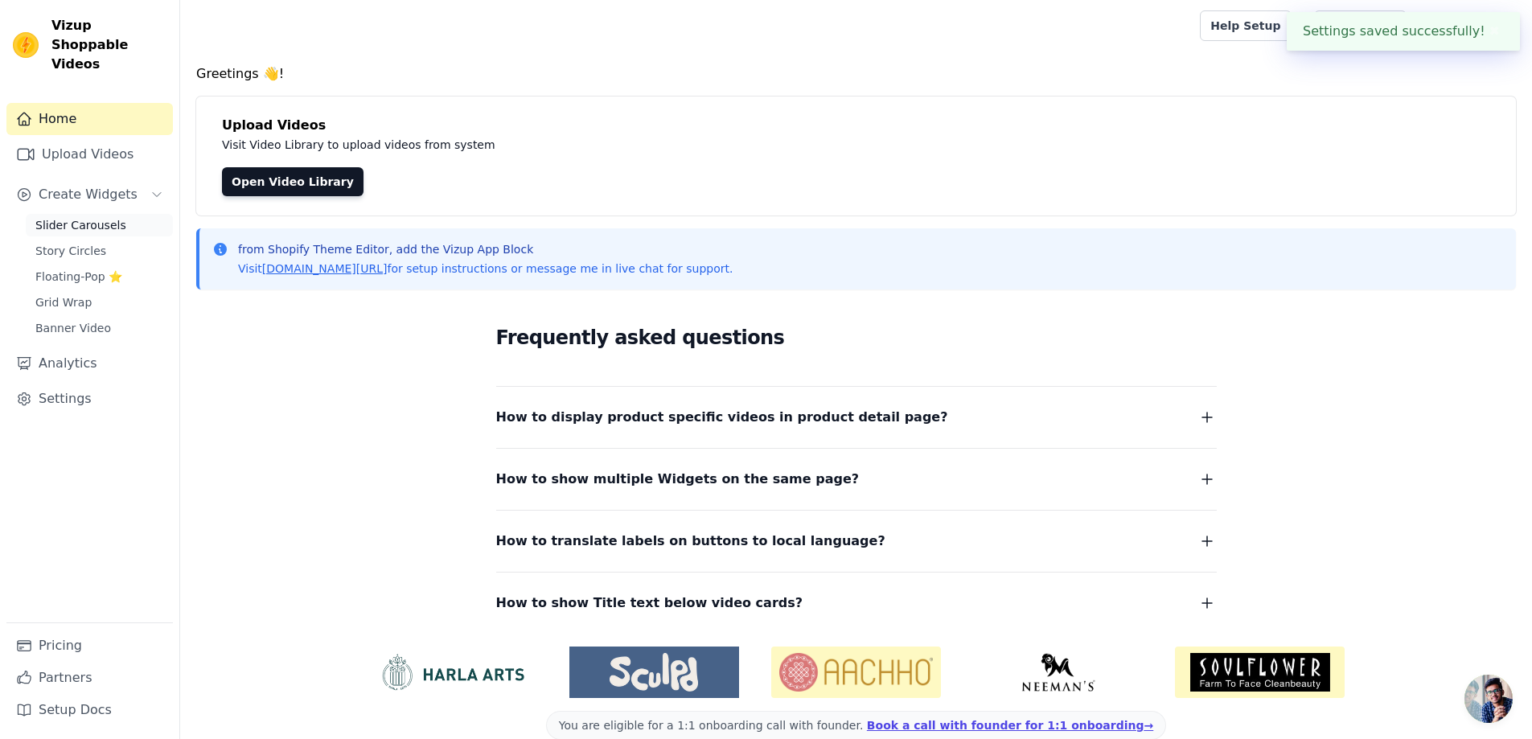
click at [80, 217] on span "Slider Carousels" at bounding box center [80, 225] width 91 height 16
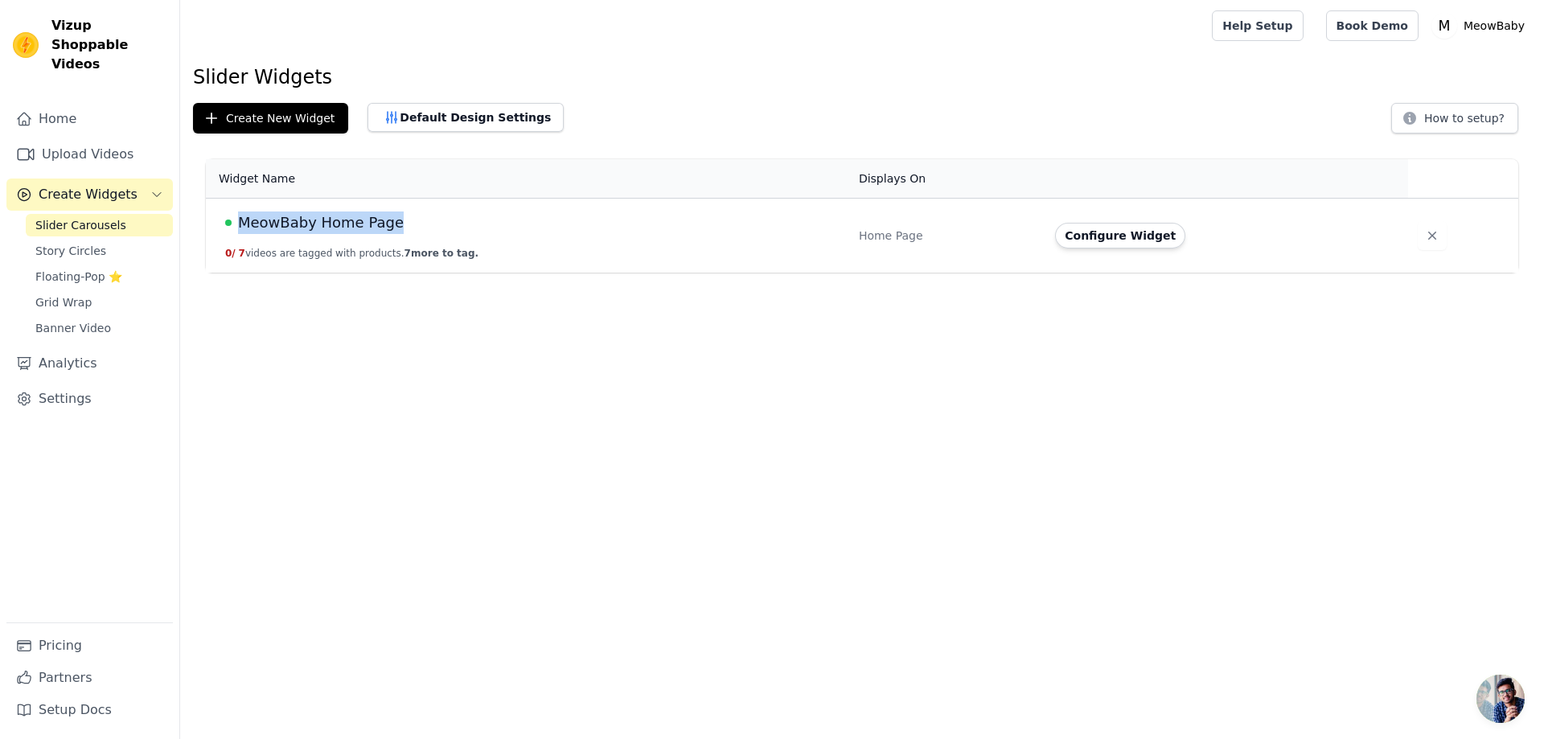
drag, startPoint x: 407, startPoint y: 221, endPoint x: 241, endPoint y: 227, distance: 165.7
click at [241, 227] on div "MeowBaby Home Page" at bounding box center [532, 222] width 614 height 23
copy span "MeowBaby Home Page"
